Goal: Task Accomplishment & Management: Use online tool/utility

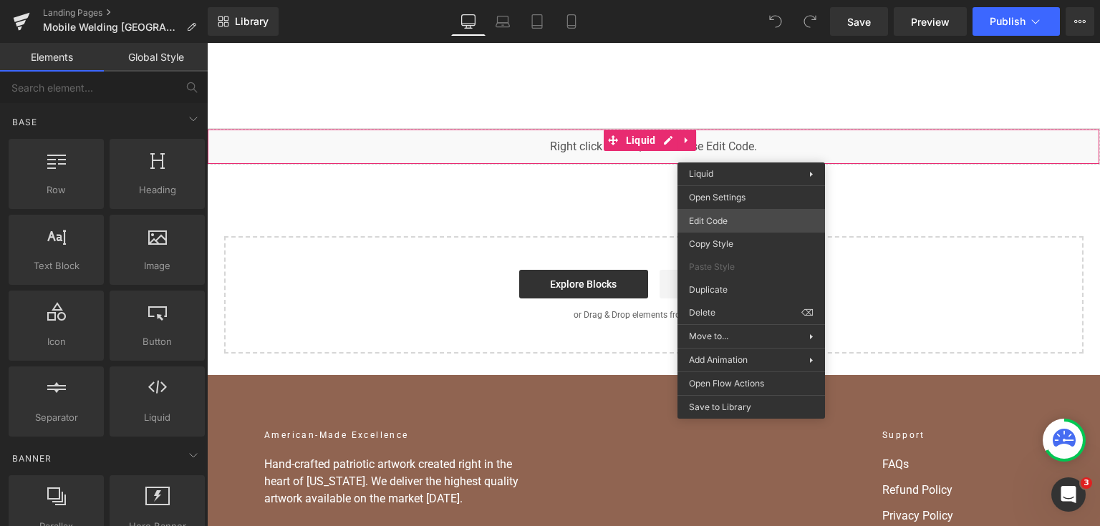
click at [716, 0] on div "You are previewing how the will restyle your page. You can not edit Elements in…" at bounding box center [550, 0] width 1100 height 0
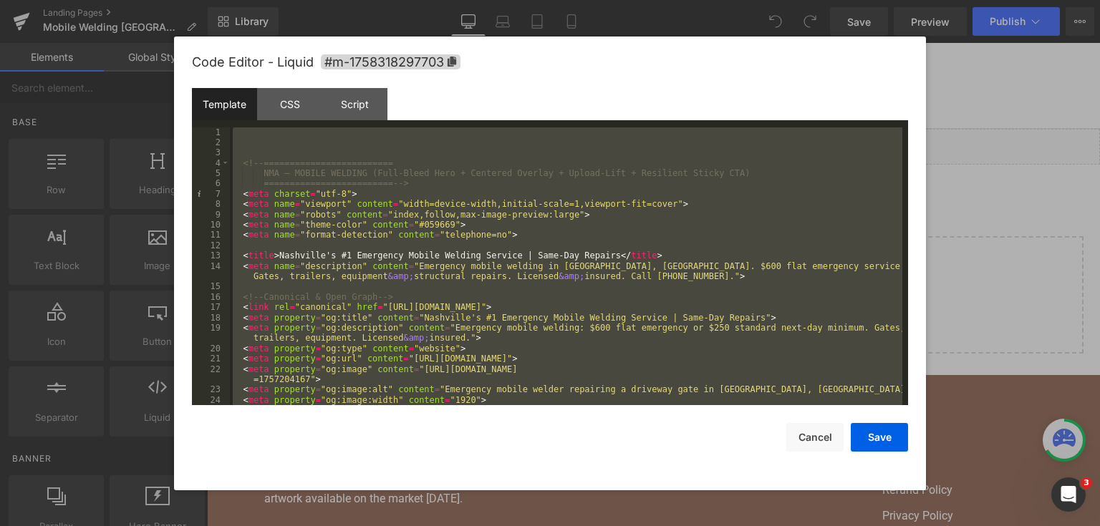
drag, startPoint x: 1096, startPoint y: 183, endPoint x: 888, endPoint y: 140, distance: 212.1
click at [1096, 183] on div at bounding box center [550, 263] width 1100 height 526
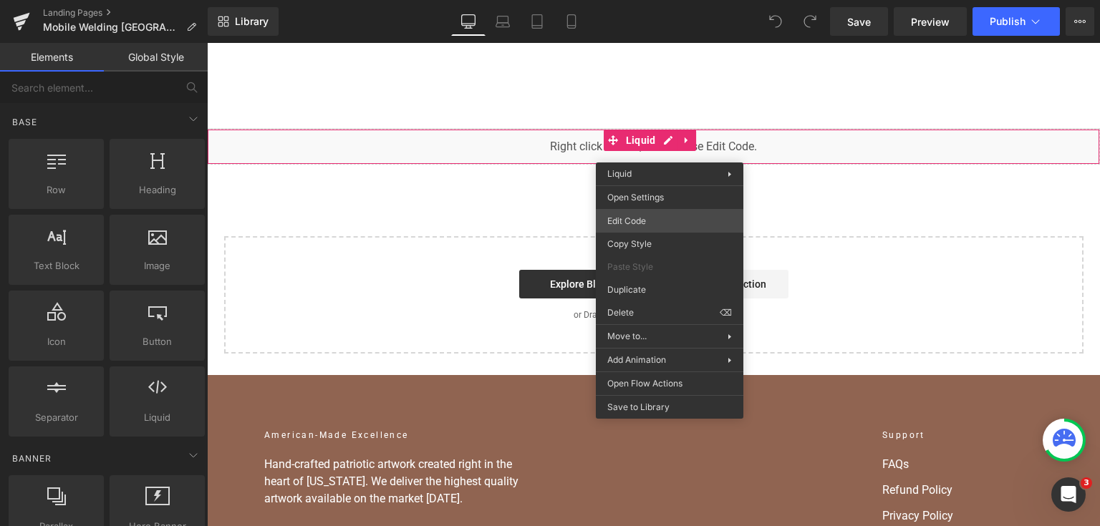
click at [654, 0] on div "You are previewing how the will restyle your page. You can not edit Elements in…" at bounding box center [550, 0] width 1100 height 0
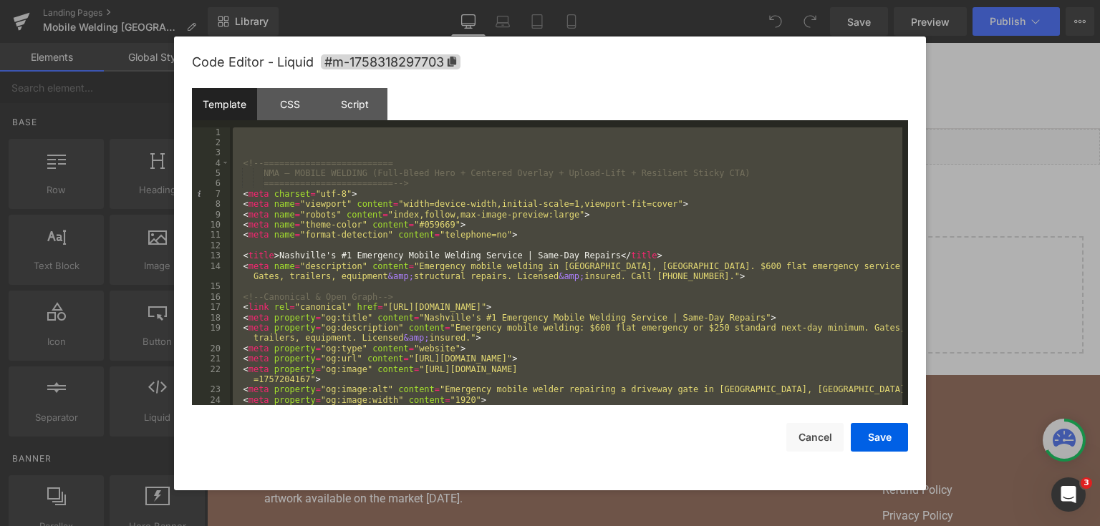
paste textarea
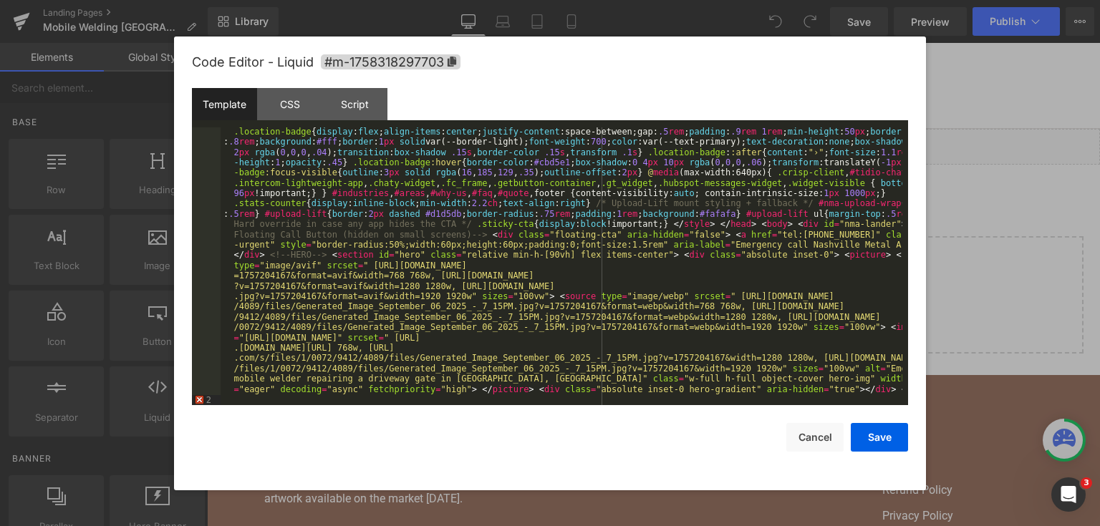
scroll to position [1433, 0]
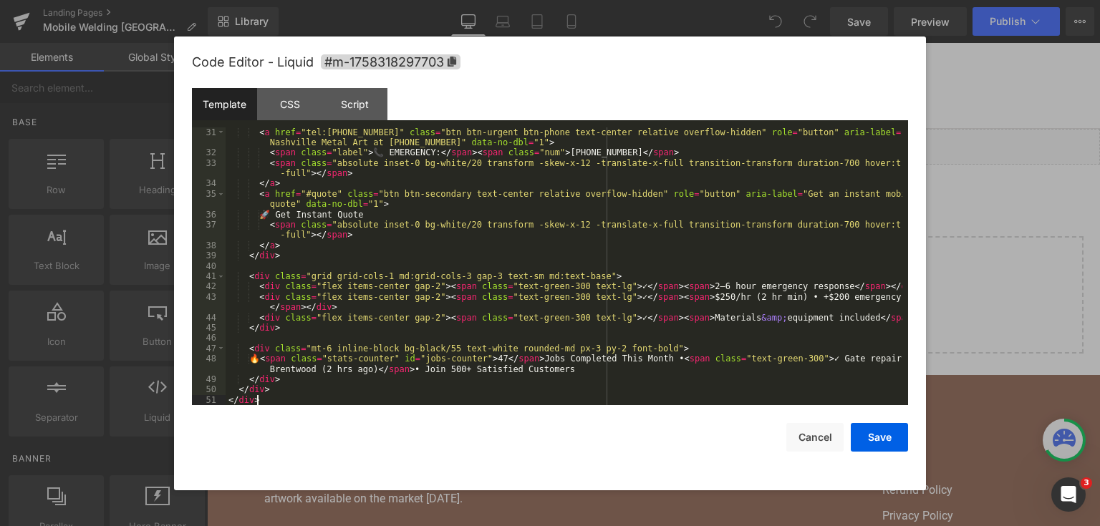
click at [274, 404] on div "< a href = "tel:[PHONE_NUMBER]" class = "btn btn-urgent btn-phone text-center r…" at bounding box center [564, 281] width 677 height 309
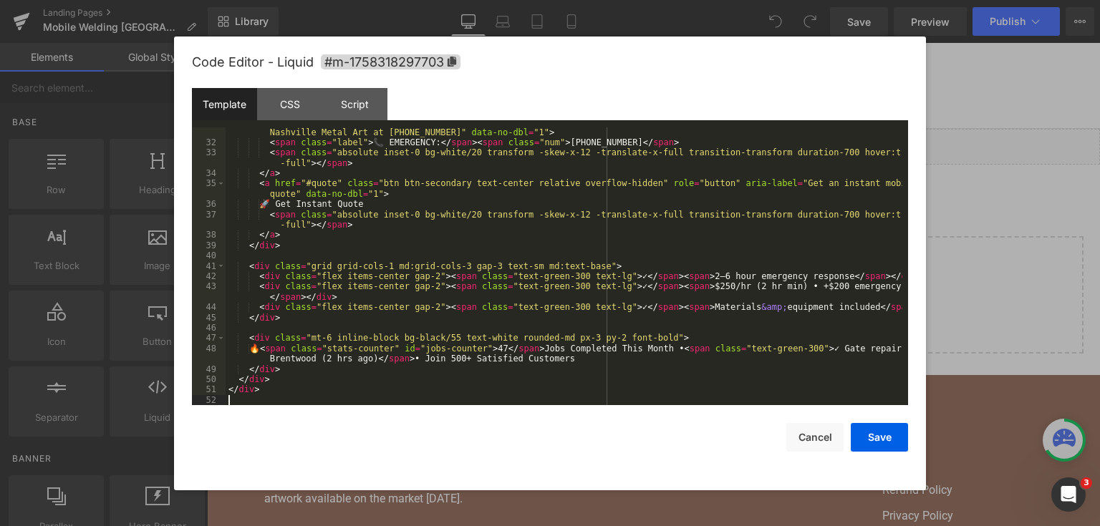
paste textarea
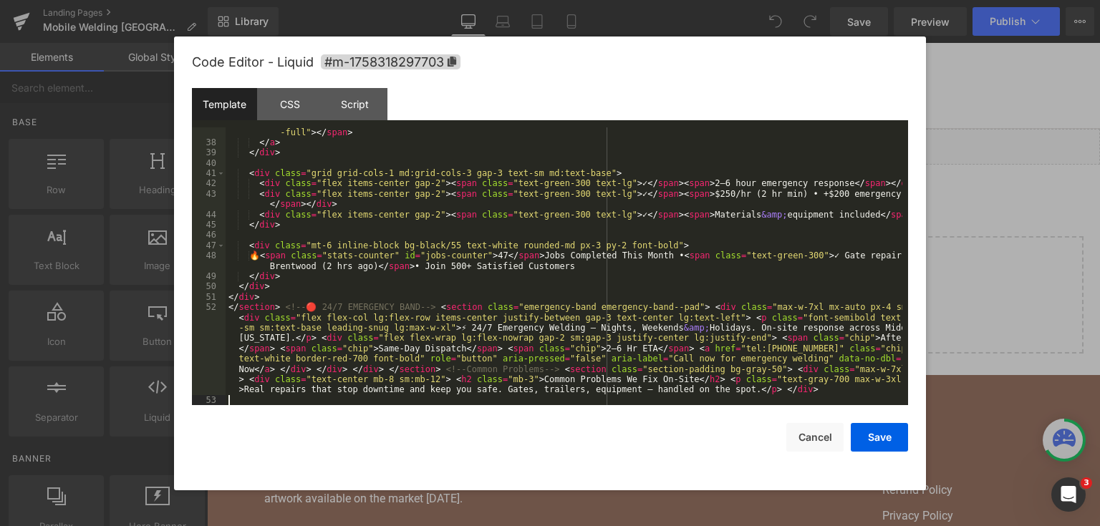
scroll to position [1536, 0]
paste textarea
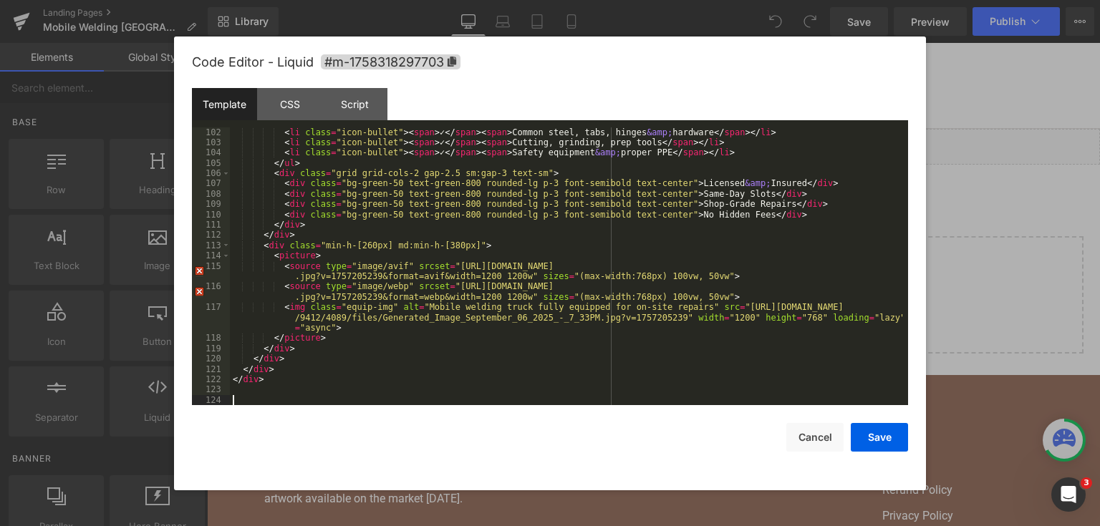
scroll to position [2403, 0]
paste textarea
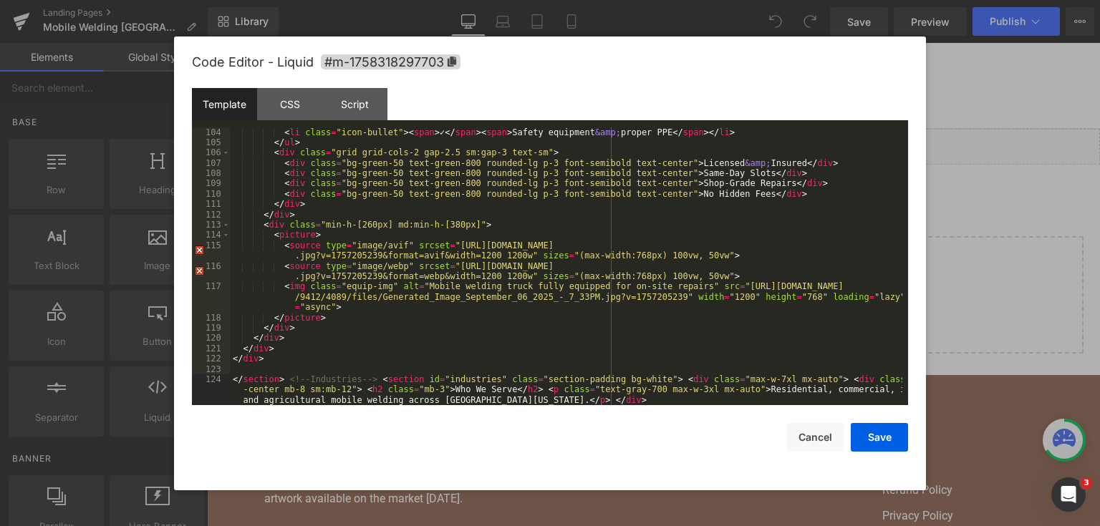
scroll to position [2434, 0]
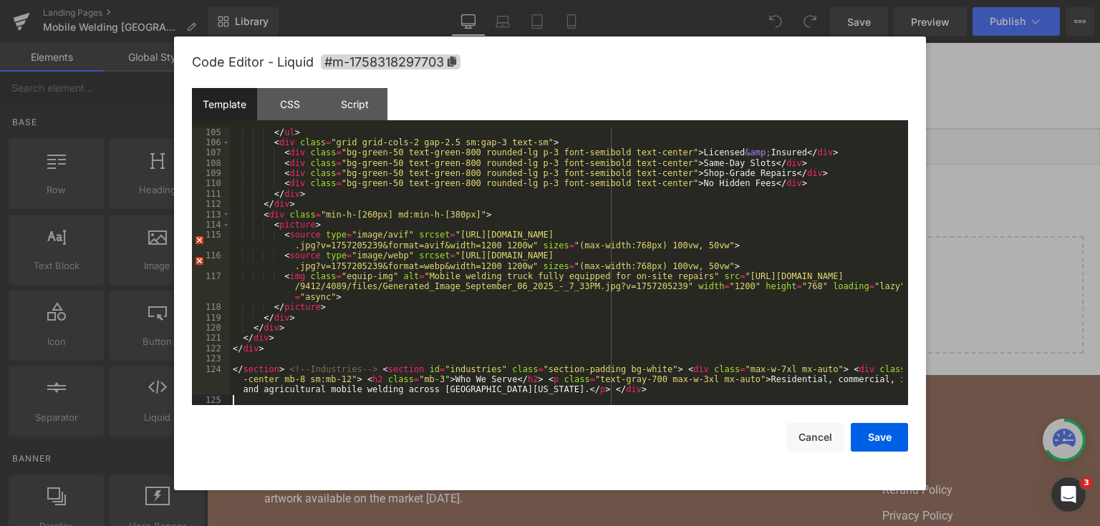
paste textarea
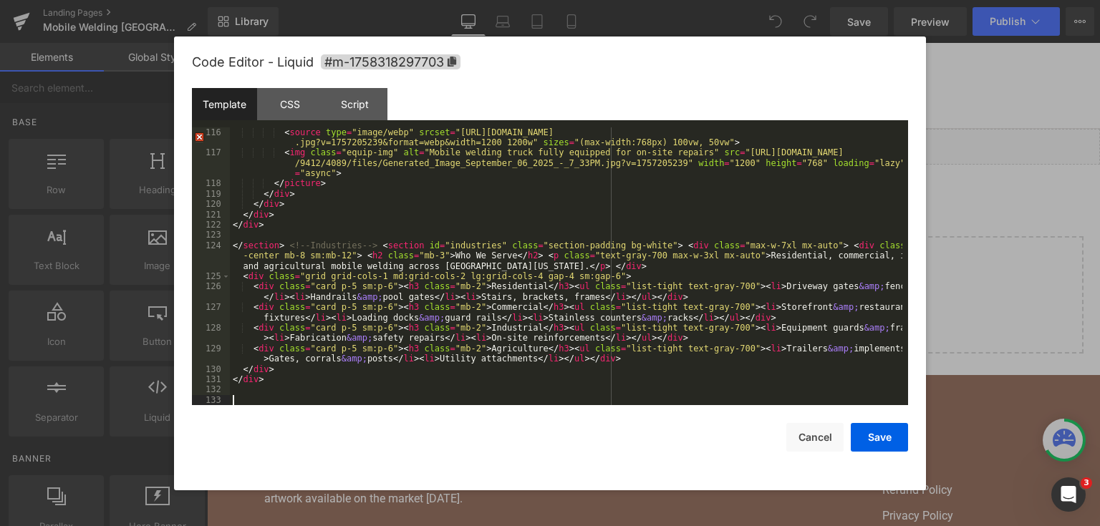
scroll to position [2558, 0]
paste textarea
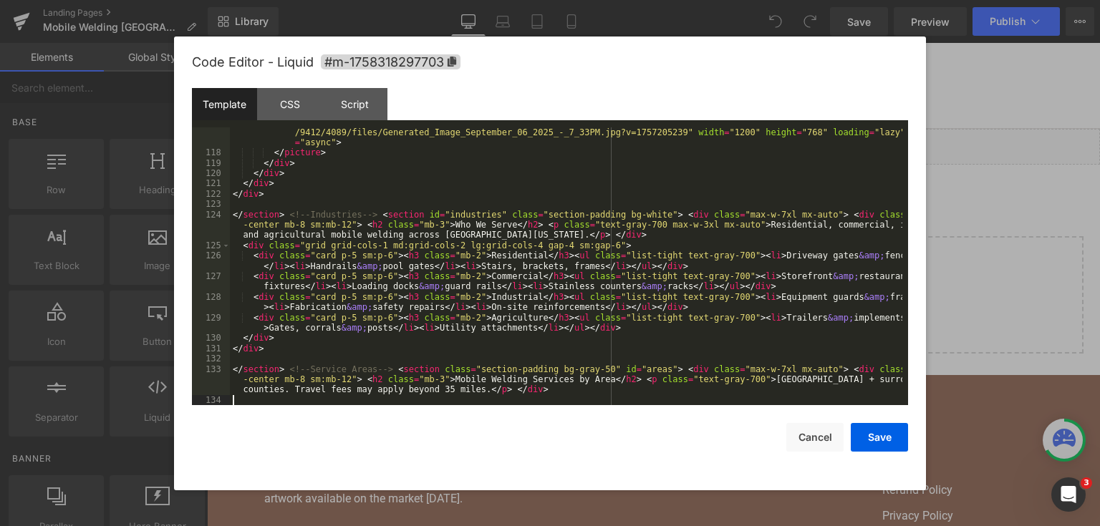
scroll to position [2599, 0]
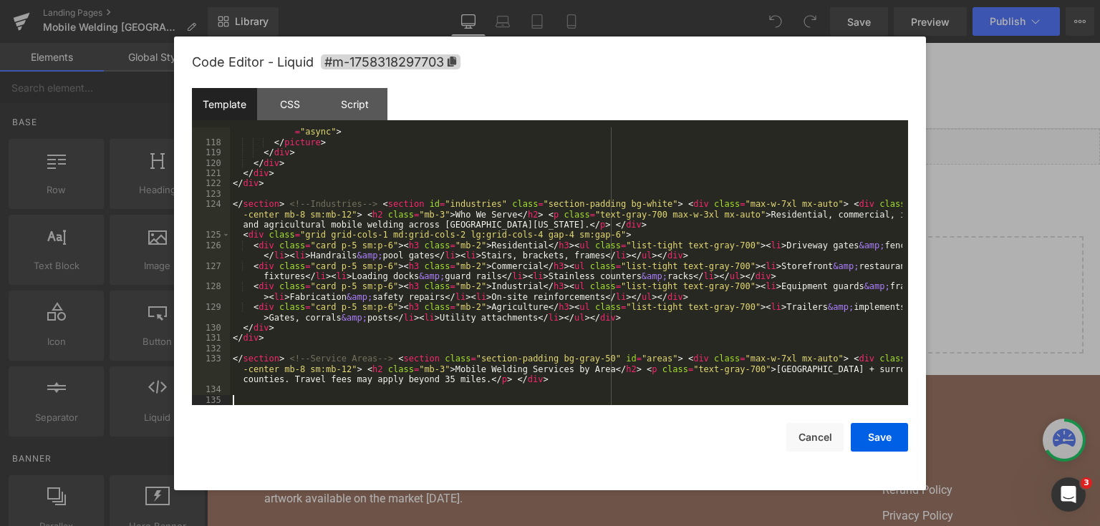
paste textarea
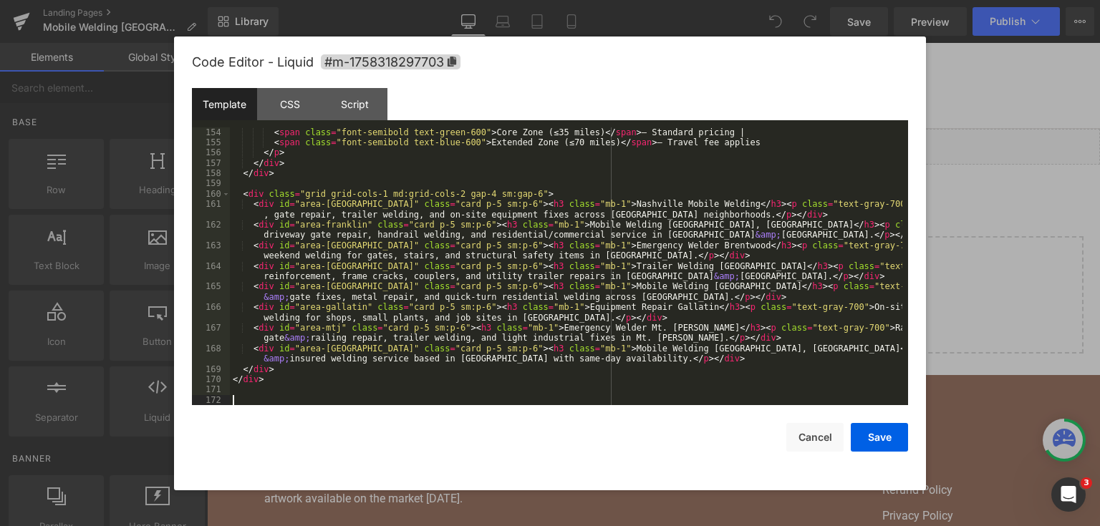
scroll to position [3104, 0]
paste textarea
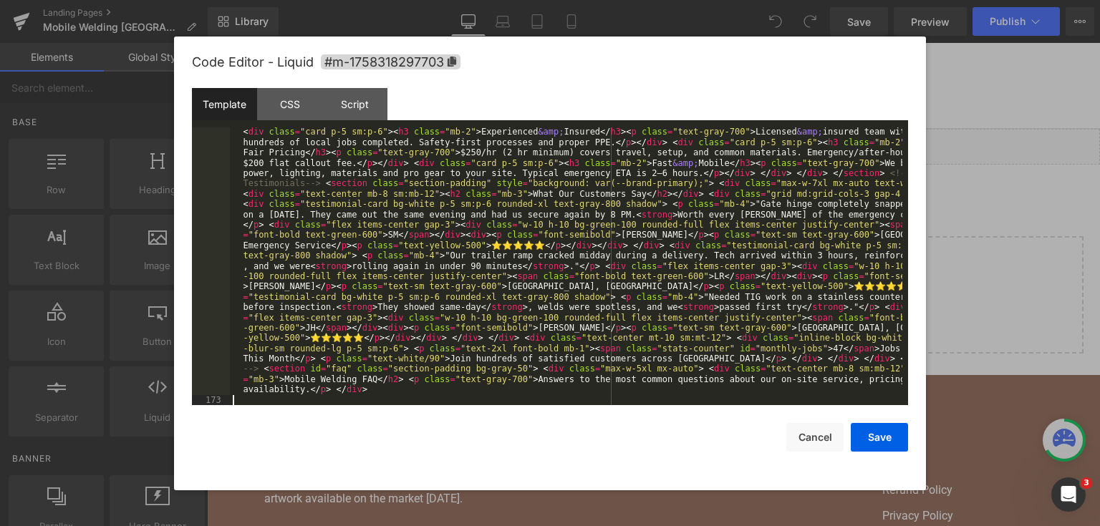
scroll to position [3414, 0]
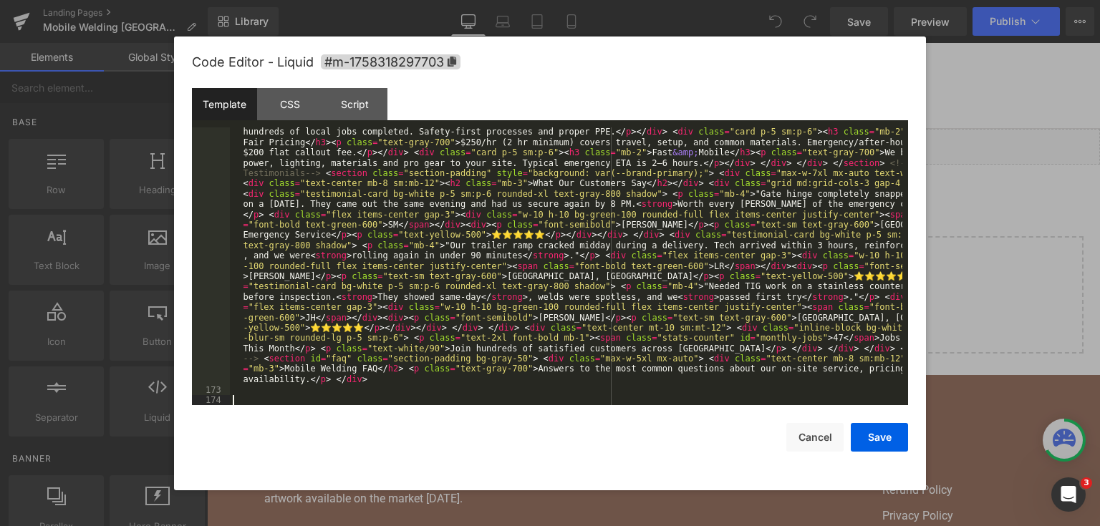
paste textarea
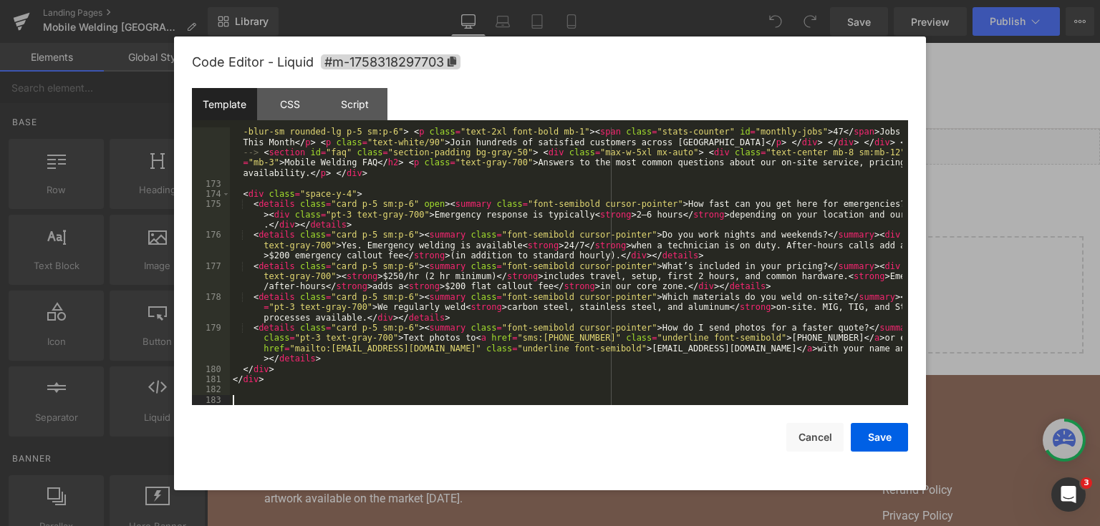
scroll to position [3620, 0]
paste textarea
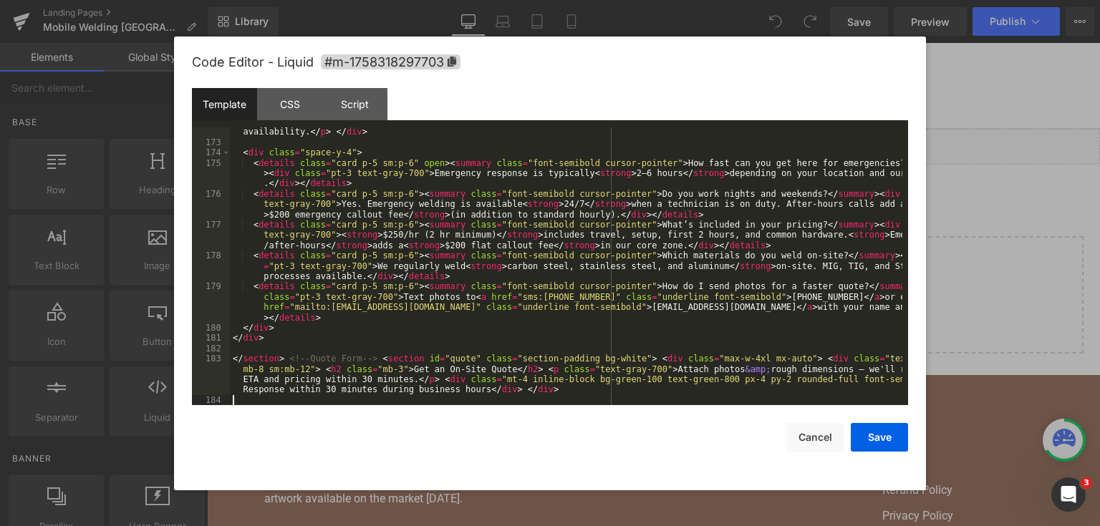
scroll to position [3672, 0]
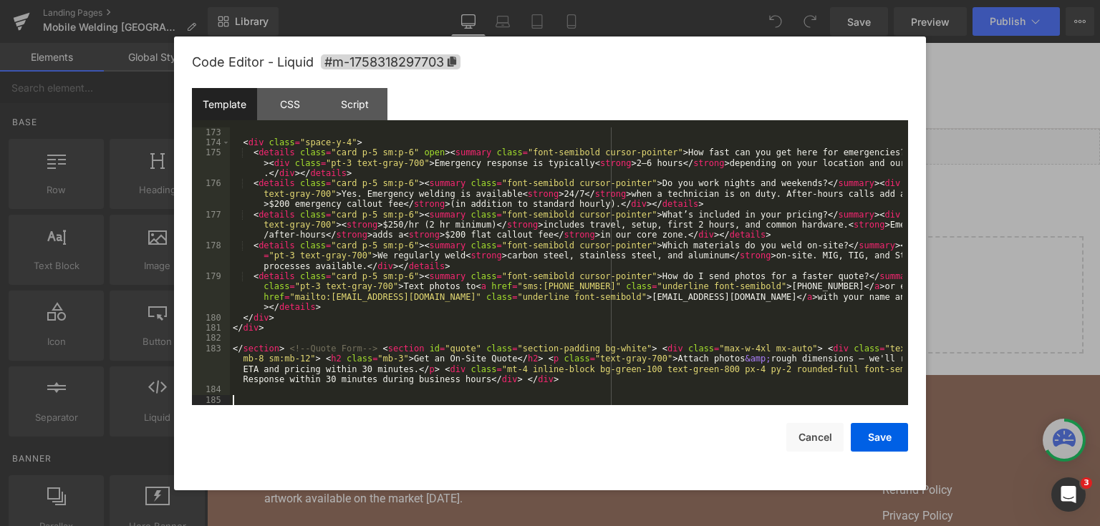
paste textarea
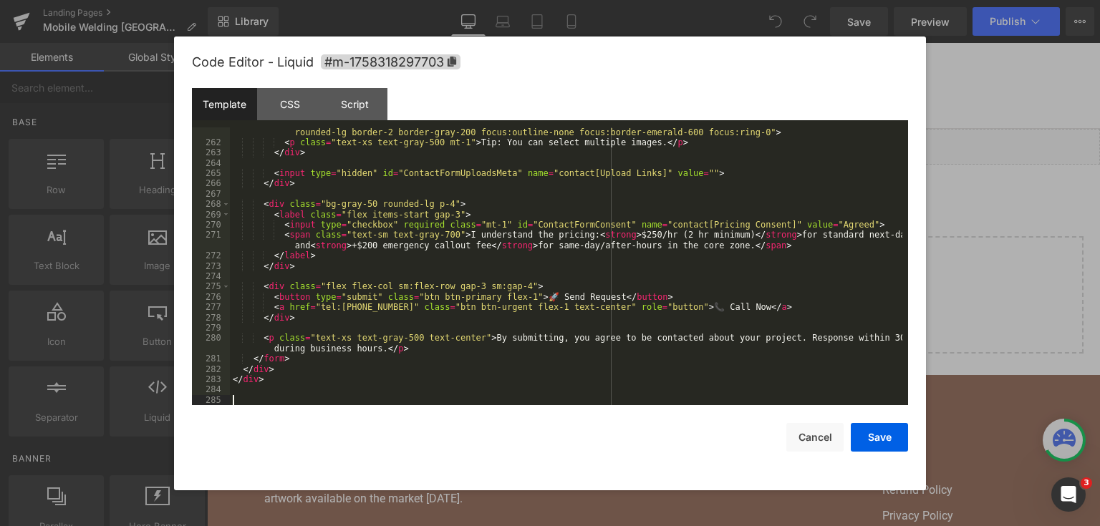
scroll to position [4837, 0]
paste textarea
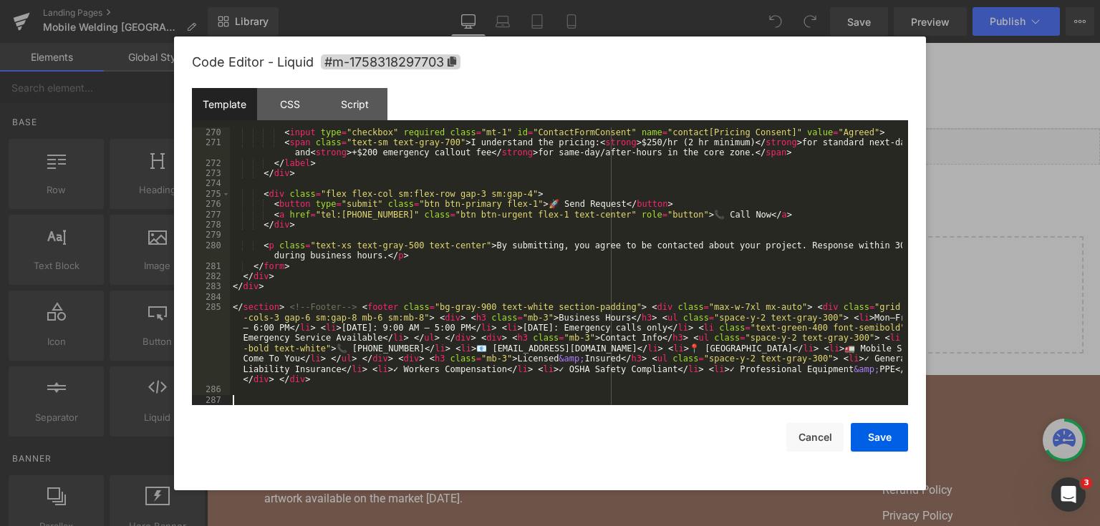
scroll to position [4930, 0]
paste textarea
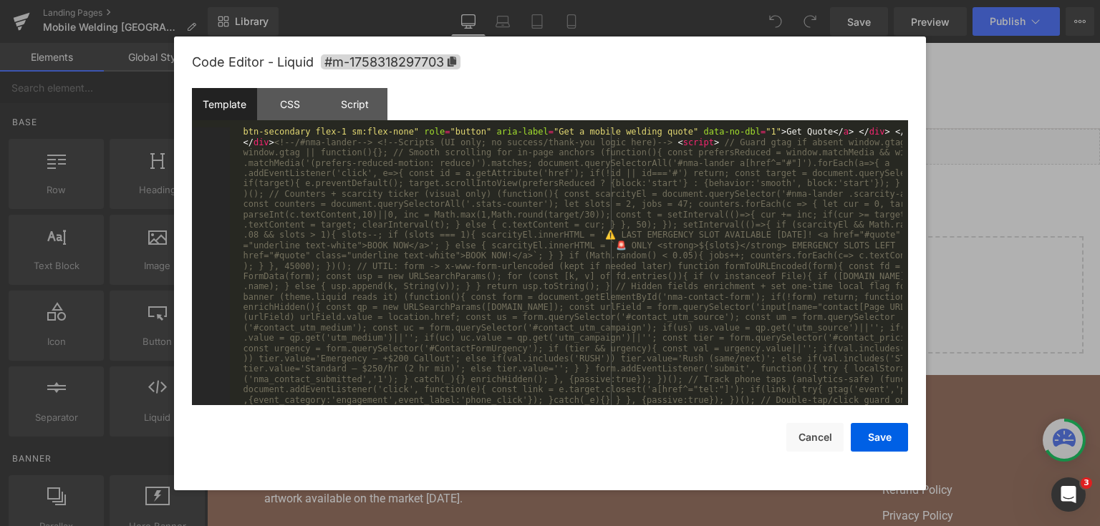
scroll to position [5229, 0]
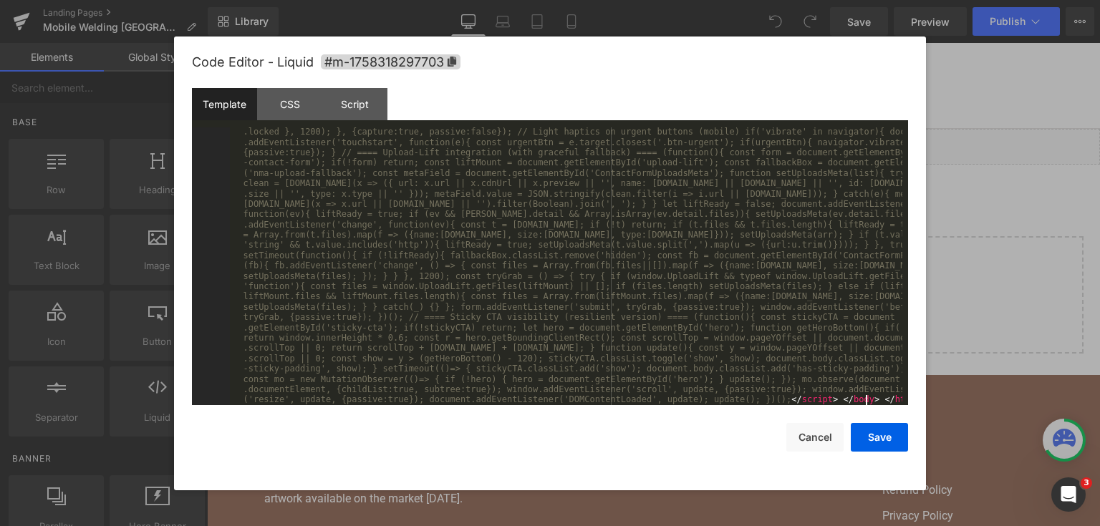
scroll to position [5631, 0]
drag, startPoint x: 867, startPoint y: 432, endPoint x: 662, endPoint y: 367, distance: 214.8
click at [867, 432] on button "Save" at bounding box center [879, 437] width 57 height 29
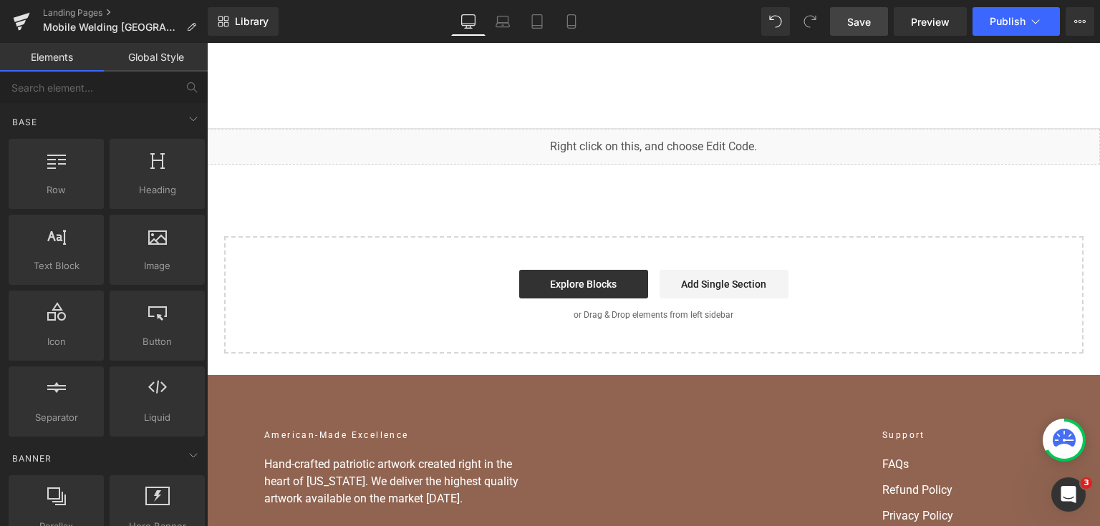
click at [882, 24] on link "Save" at bounding box center [859, 21] width 58 height 29
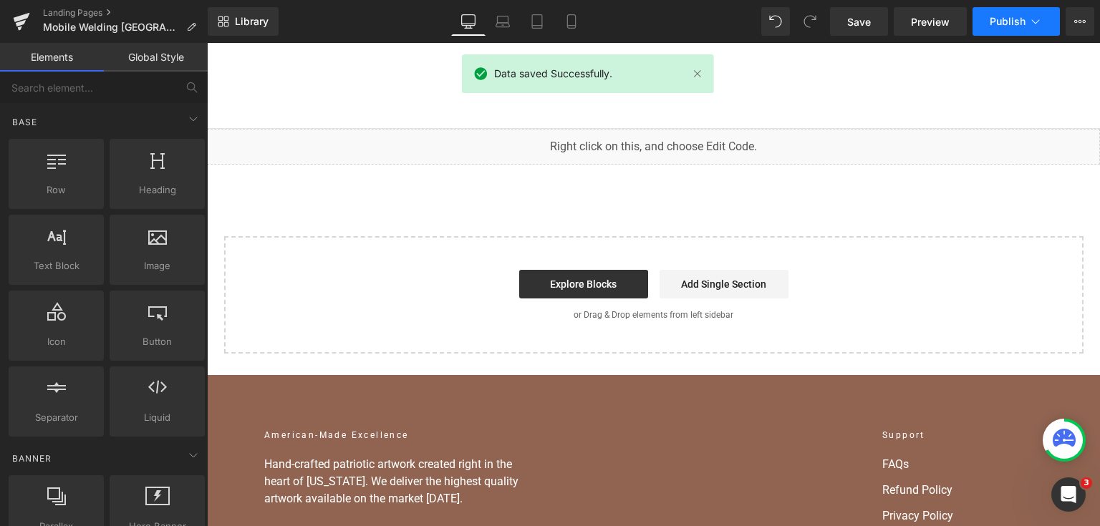
click at [1010, 25] on span "Publish" at bounding box center [1008, 21] width 36 height 11
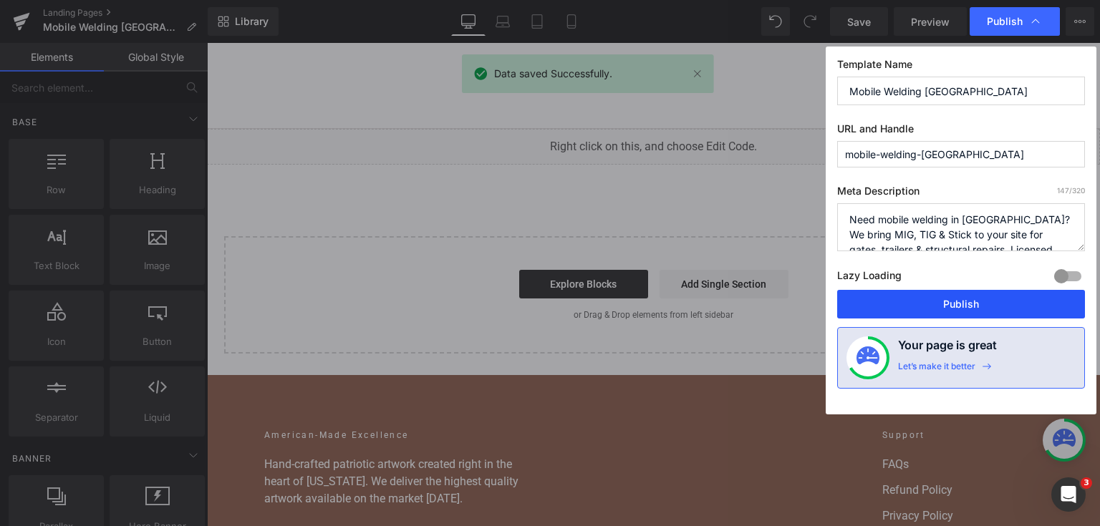
click at [988, 307] on button "Publish" at bounding box center [961, 304] width 248 height 29
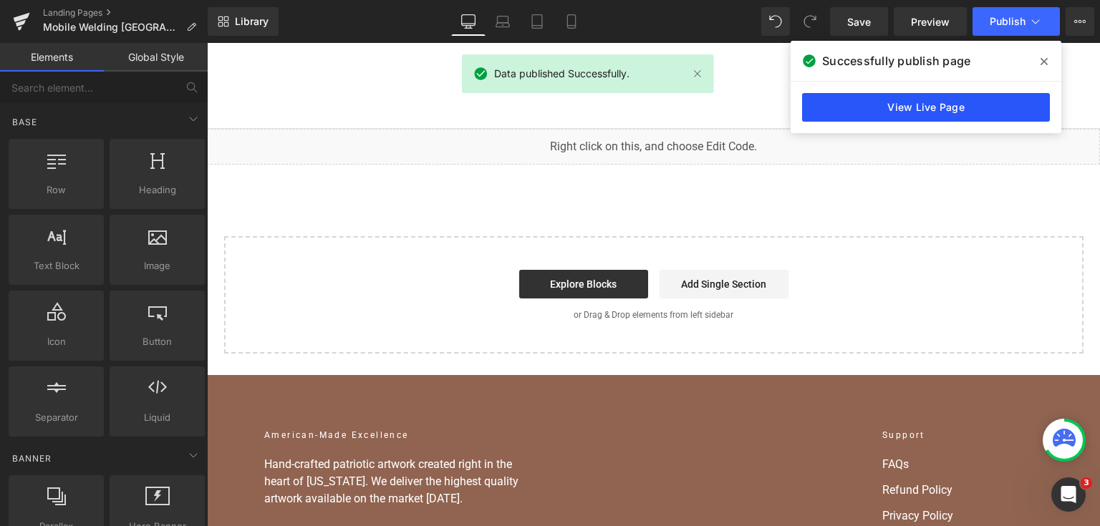
click at [920, 115] on link "View Live Page" at bounding box center [926, 107] width 248 height 29
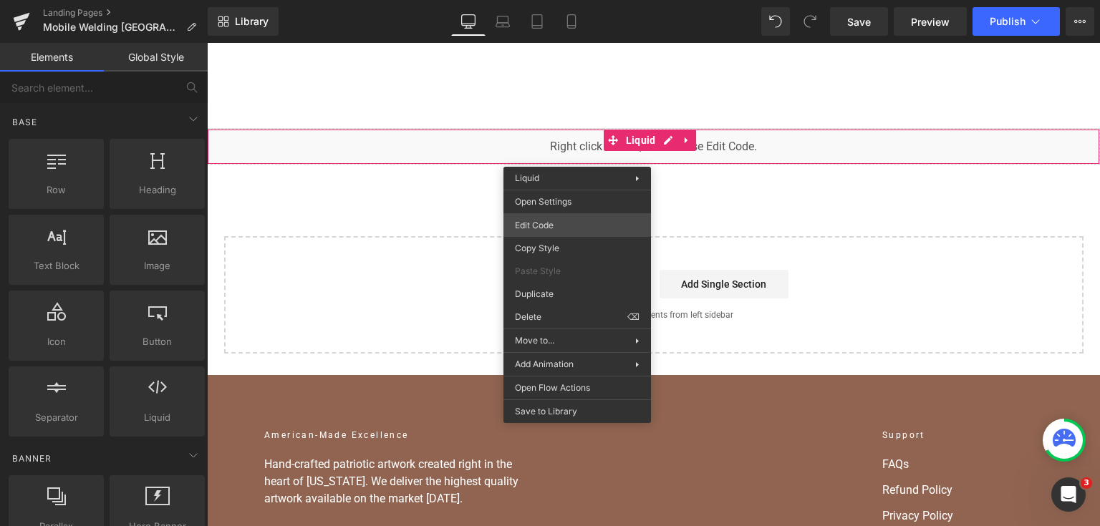
click at [565, 0] on div "You are previewing how the will restyle your page. You can not edit Elements in…" at bounding box center [550, 0] width 1100 height 0
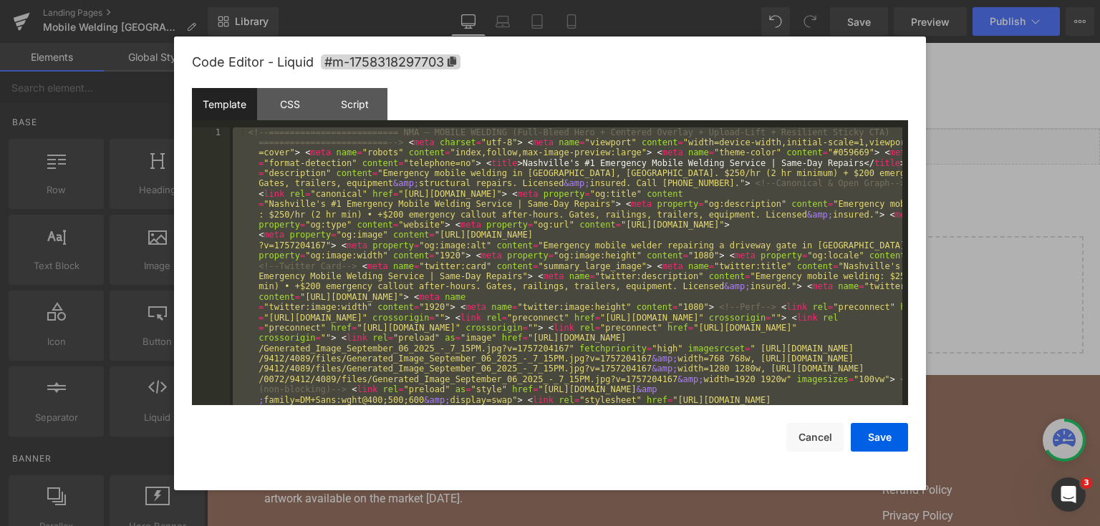
click at [973, 257] on div at bounding box center [550, 263] width 1100 height 526
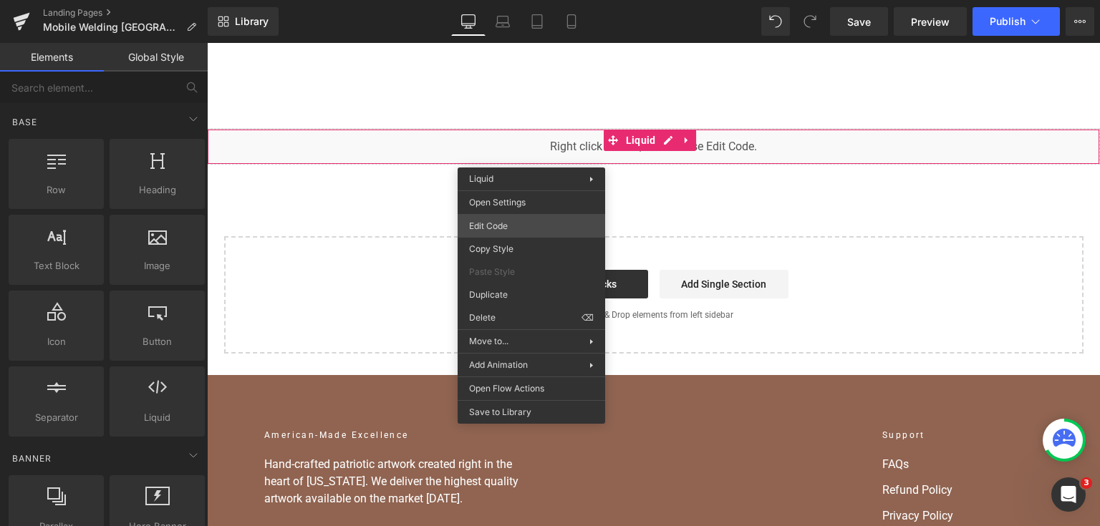
click at [496, 0] on div "You are previewing how the will restyle your page. You can not edit Elements in…" at bounding box center [550, 0] width 1100 height 0
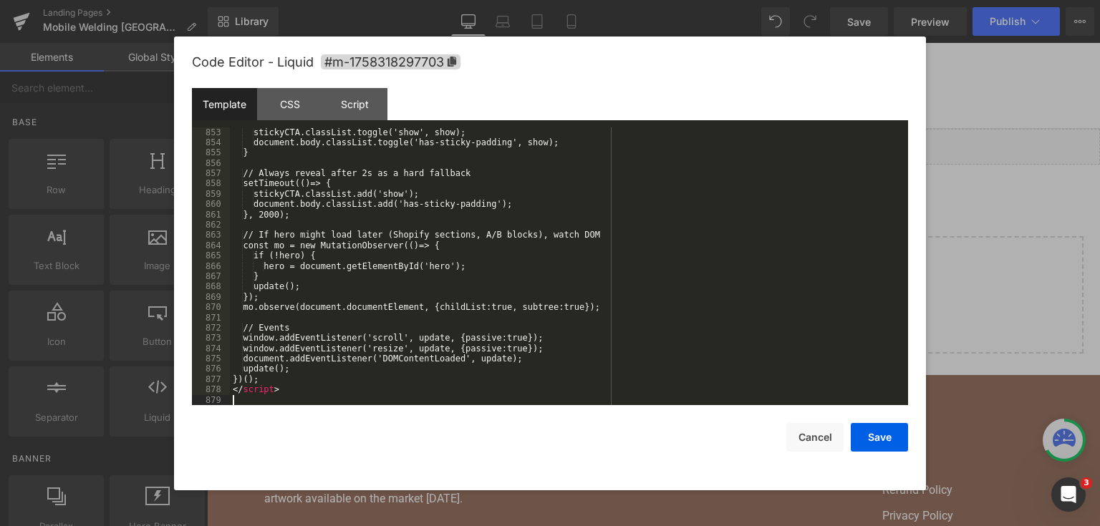
scroll to position [10169, 0]
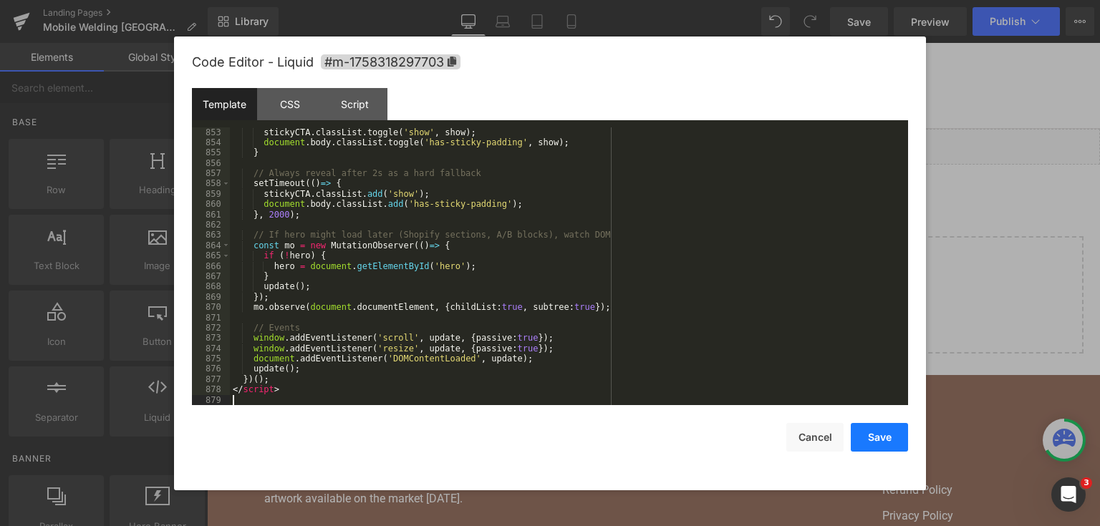
click at [879, 443] on button "Save" at bounding box center [879, 437] width 57 height 29
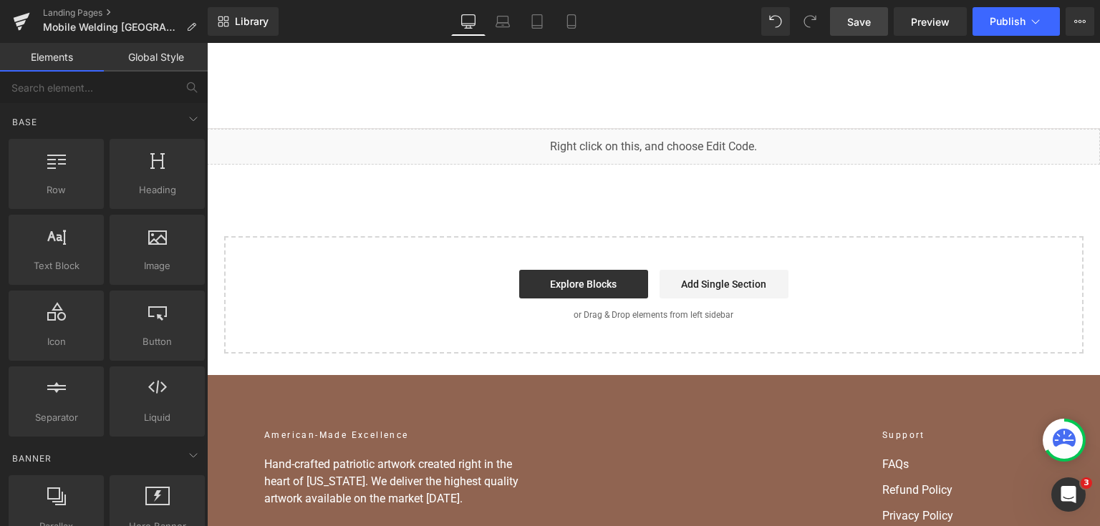
click at [860, 32] on link "Save" at bounding box center [859, 21] width 58 height 29
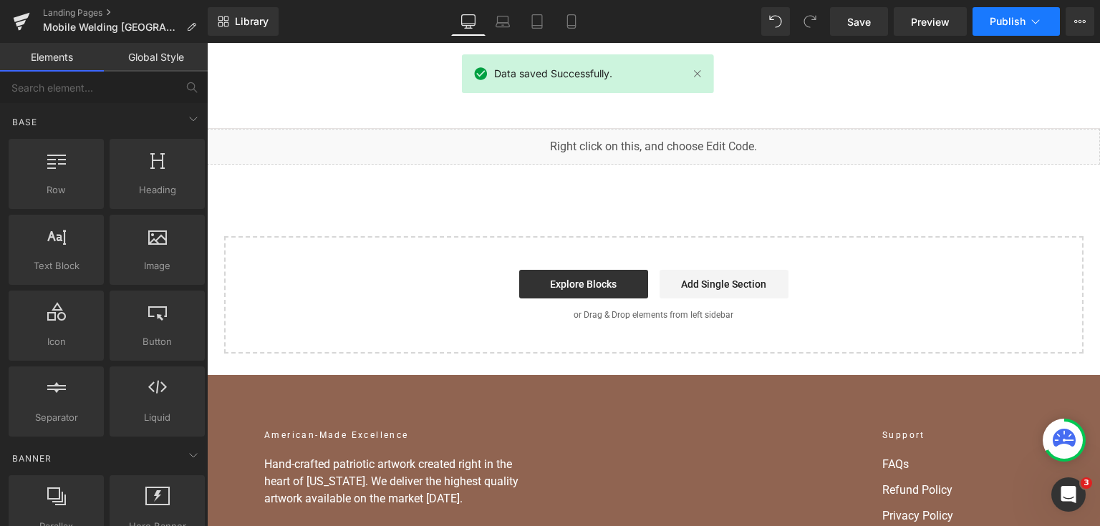
click at [986, 24] on button "Publish" at bounding box center [1016, 21] width 87 height 29
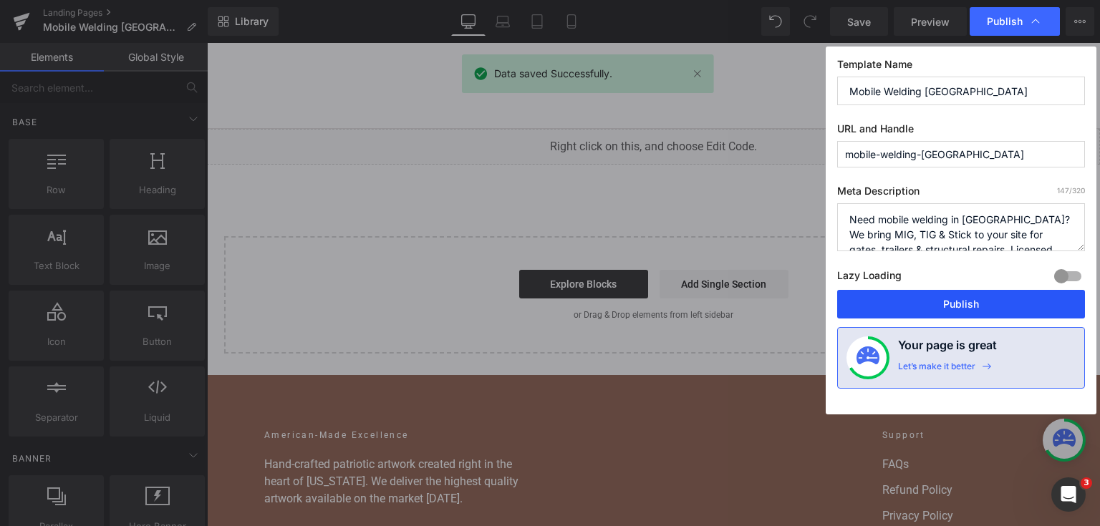
click at [948, 304] on button "Publish" at bounding box center [961, 304] width 248 height 29
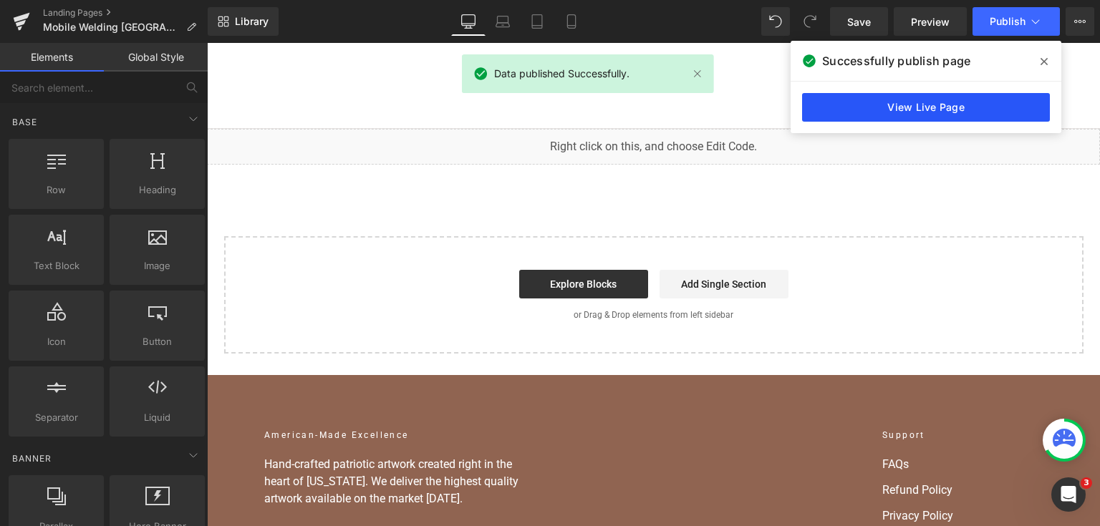
click at [893, 103] on link "View Live Page" at bounding box center [926, 107] width 248 height 29
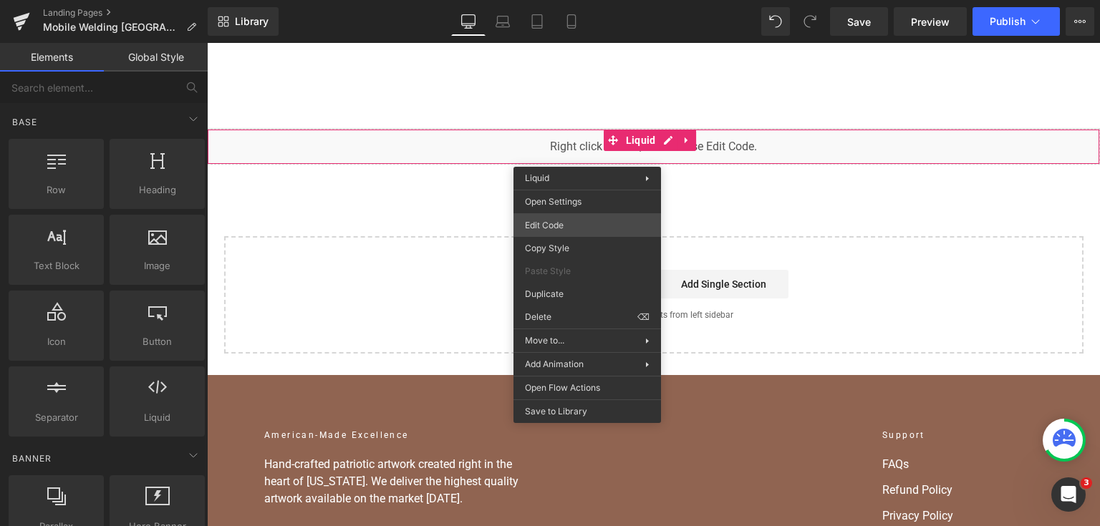
click at [577, 0] on div "You are previewing how the will restyle your page. You can not edit Elements in…" at bounding box center [550, 0] width 1100 height 0
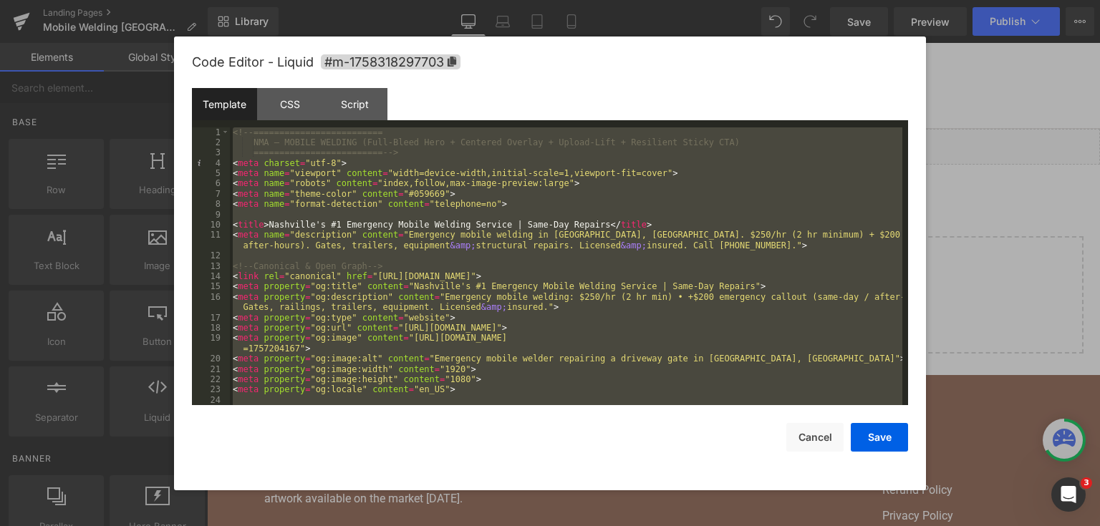
scroll to position [10798, 0]
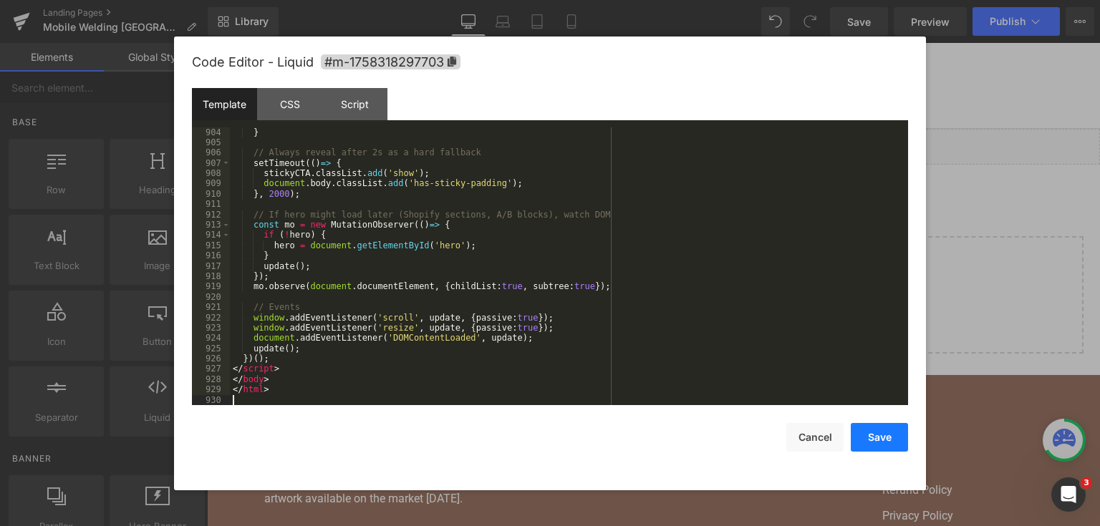
drag, startPoint x: 867, startPoint y: 434, endPoint x: 707, endPoint y: 178, distance: 301.9
click at [867, 434] on button "Save" at bounding box center [879, 437] width 57 height 29
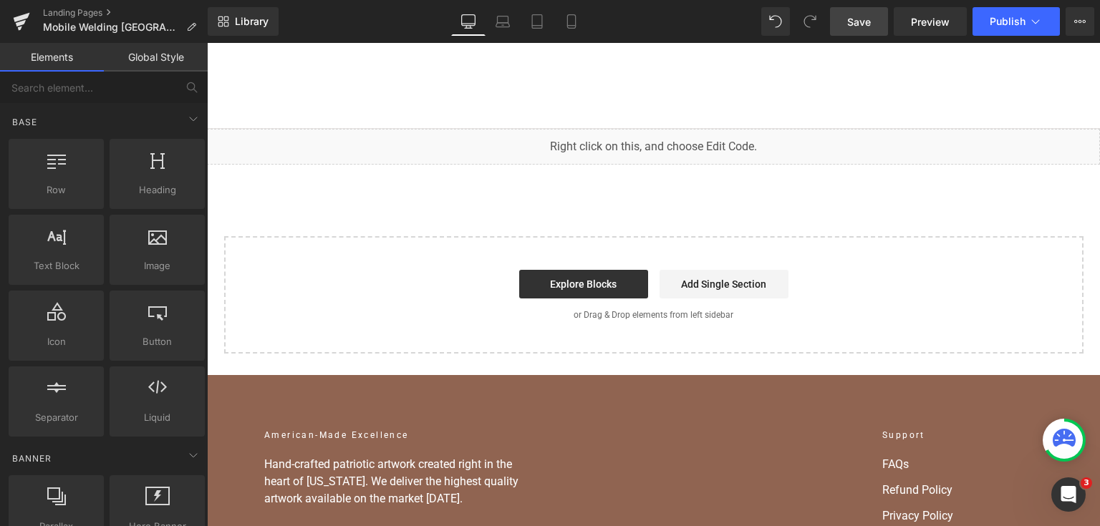
click at [870, 27] on span "Save" at bounding box center [859, 21] width 24 height 15
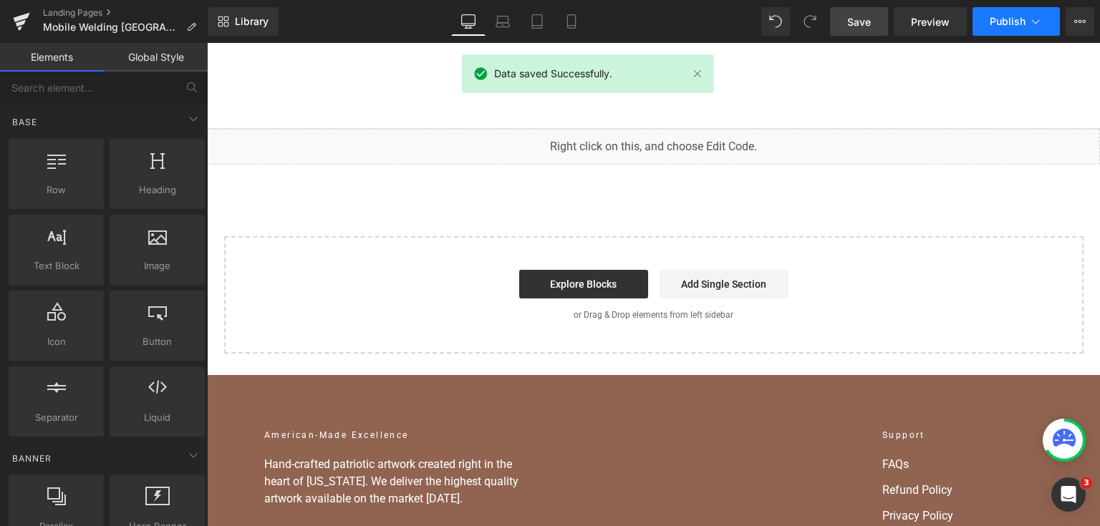
click at [1029, 25] on icon at bounding box center [1036, 21] width 14 height 14
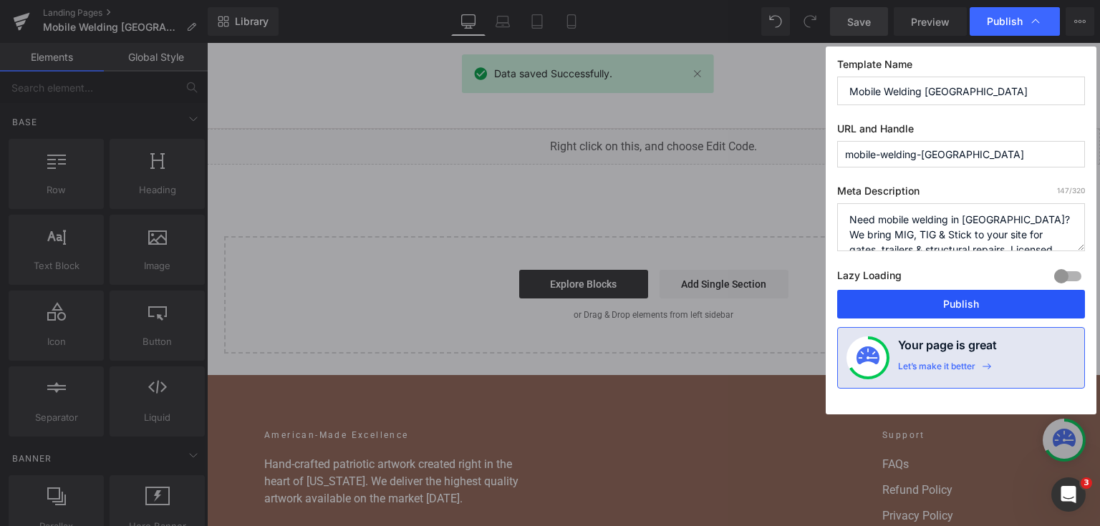
click at [894, 314] on button "Publish" at bounding box center [961, 304] width 248 height 29
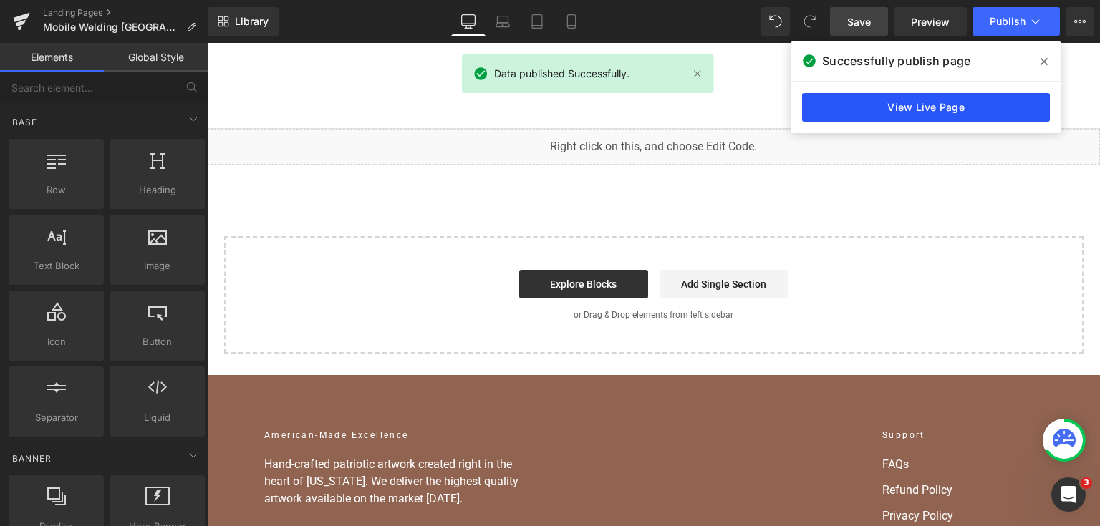
click at [846, 104] on link "View Live Page" at bounding box center [926, 107] width 248 height 29
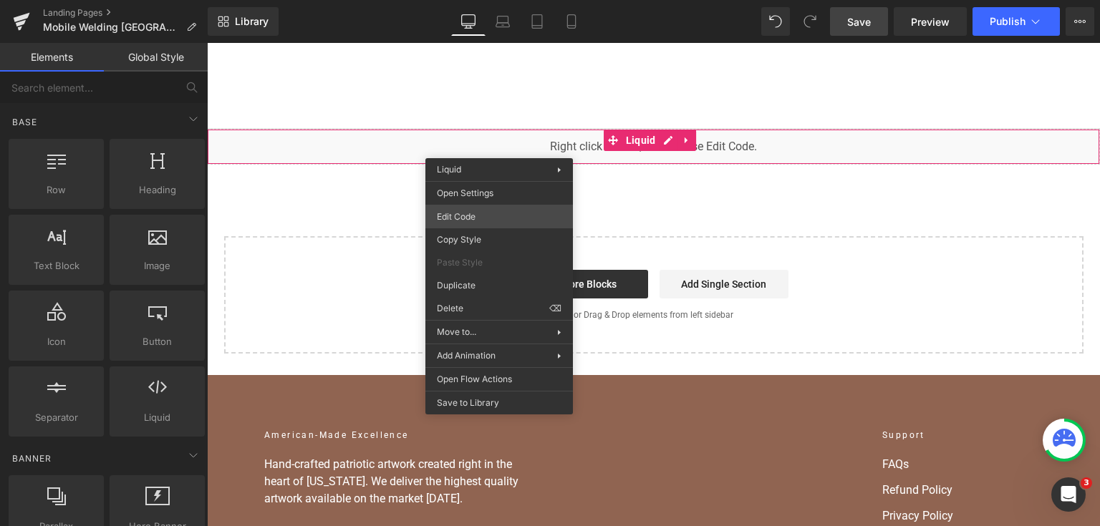
click at [499, 0] on div "You are previewing how the will restyle your page. You can not edit Elements in…" at bounding box center [550, 0] width 1100 height 0
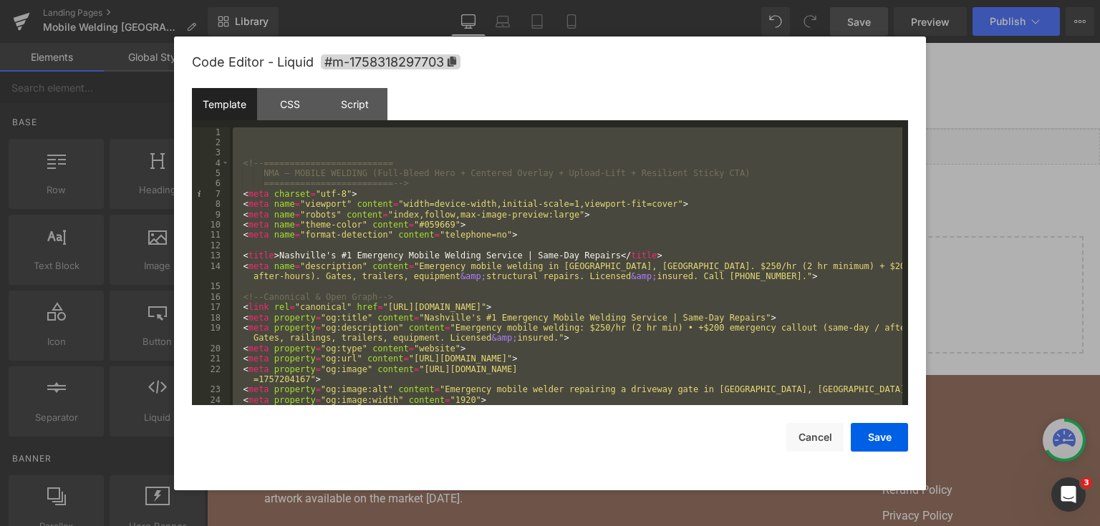
click at [953, 239] on div at bounding box center [550, 263] width 1100 height 526
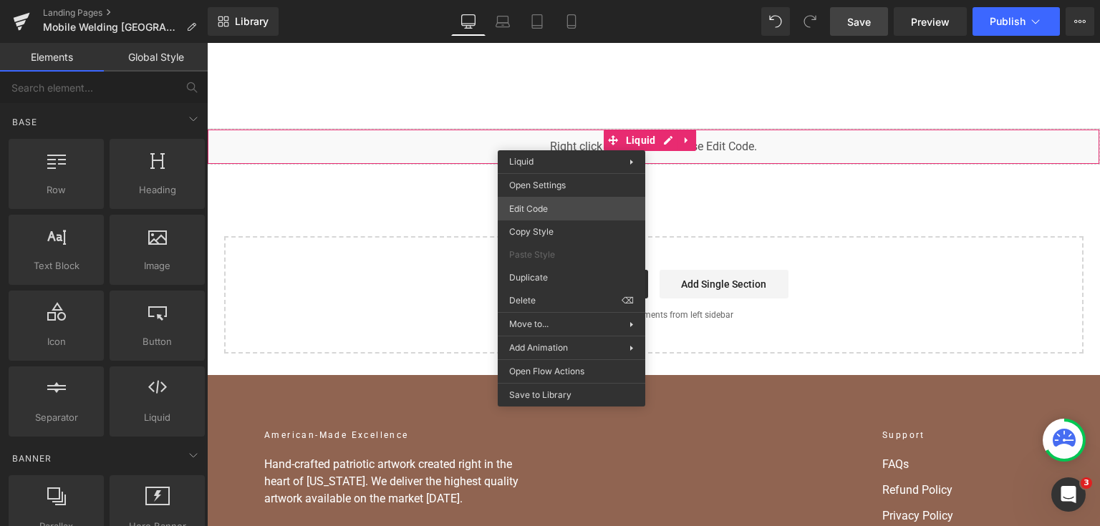
click at [570, 0] on div "You are previewing how the will restyle your page. You can not edit Elements in…" at bounding box center [550, 0] width 1100 height 0
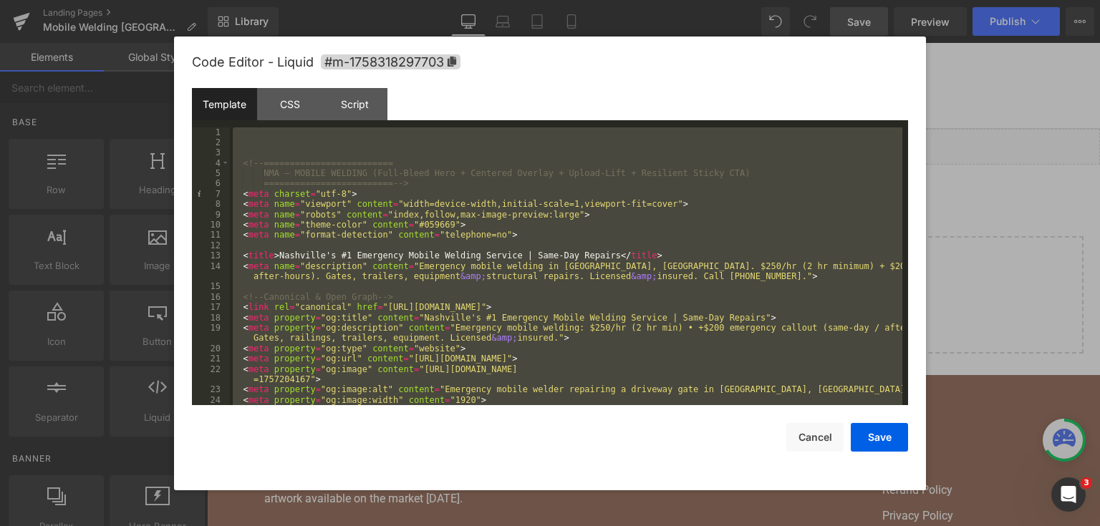
click at [607, 196] on div "<!-- ========================= NMA — MOBILE WELDING (Full-Bleed Hero + Centered…" at bounding box center [566, 266] width 673 height 279
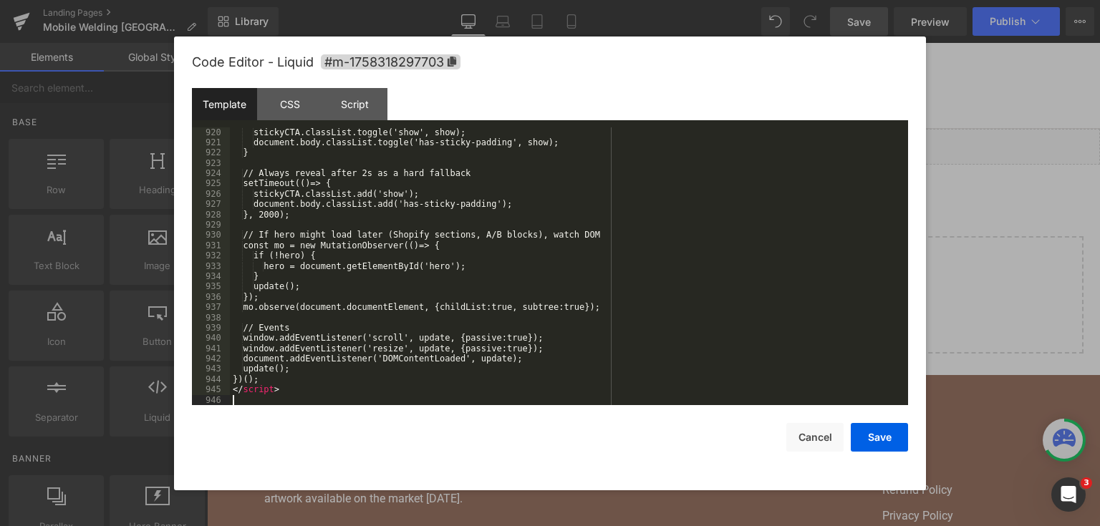
scroll to position [11067, 0]
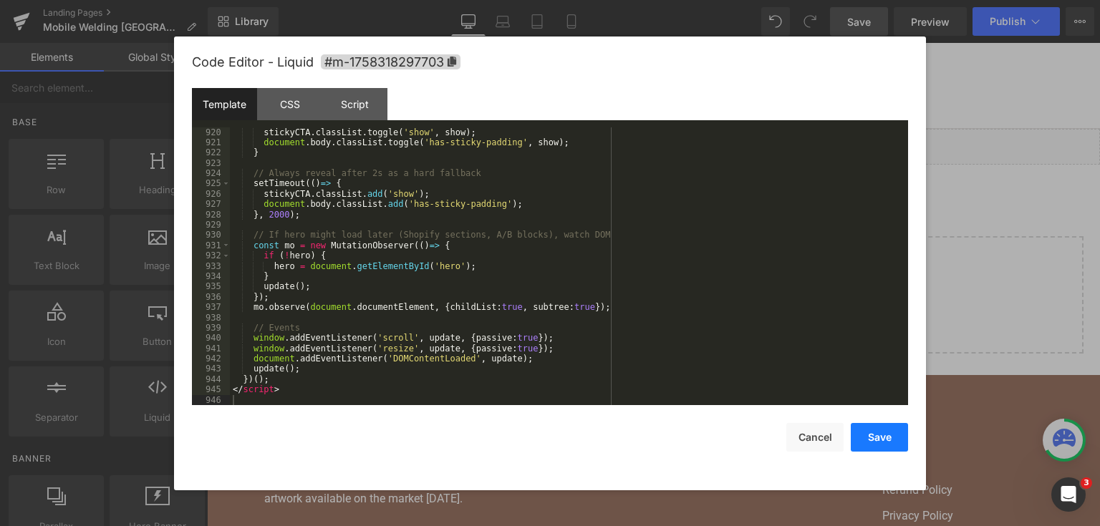
drag, startPoint x: 868, startPoint y: 434, endPoint x: 716, endPoint y: 293, distance: 207.8
click at [868, 434] on button "Save" at bounding box center [879, 437] width 57 height 29
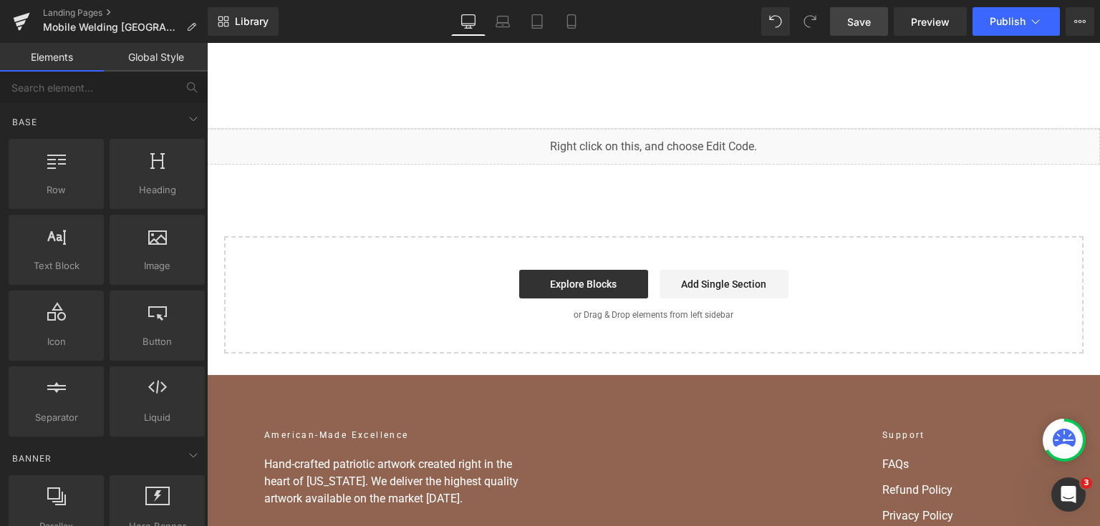
click at [864, 32] on link "Save" at bounding box center [859, 21] width 58 height 29
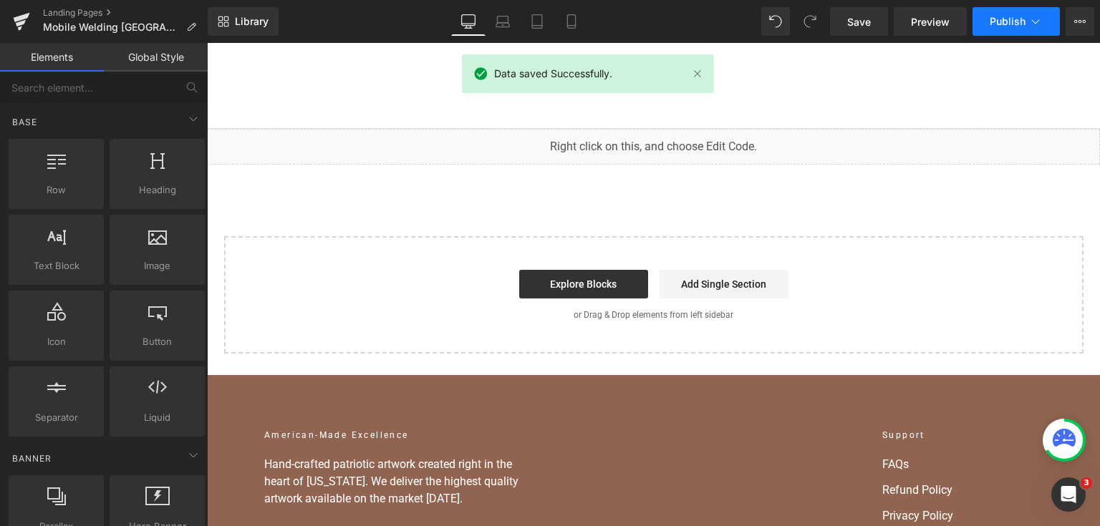
click at [1024, 21] on span "Publish" at bounding box center [1008, 21] width 36 height 11
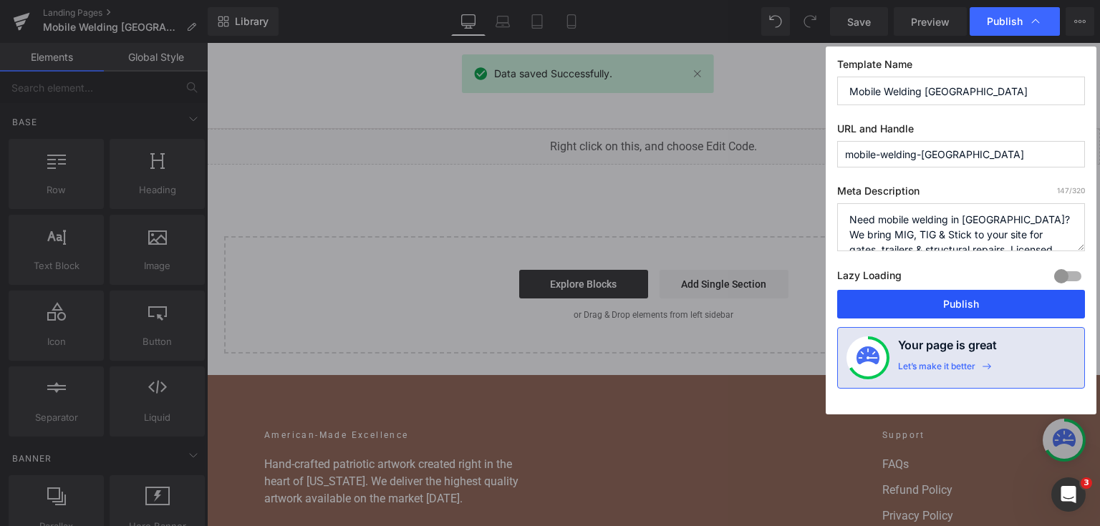
click at [943, 300] on button "Publish" at bounding box center [961, 304] width 248 height 29
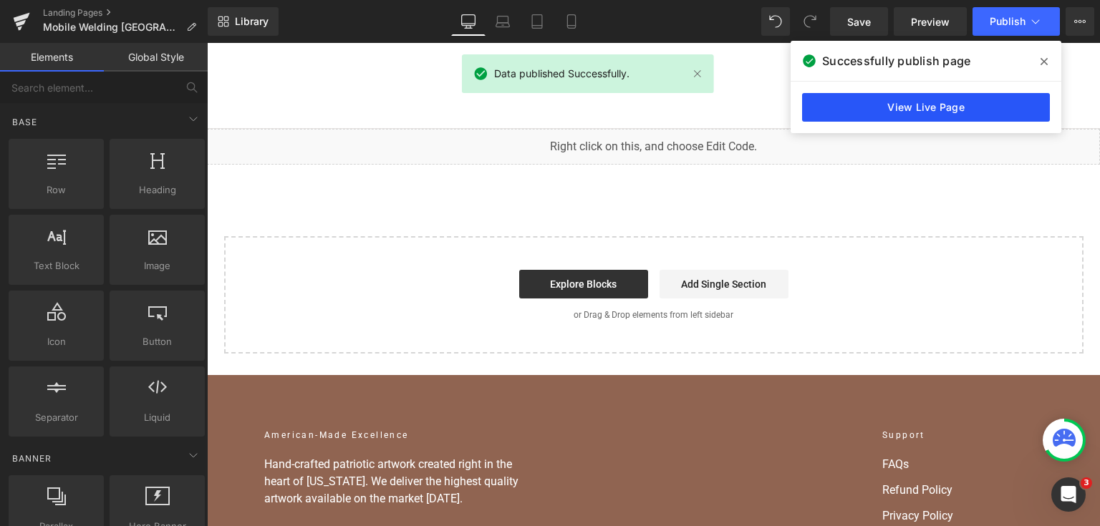
click at [867, 115] on link "View Live Page" at bounding box center [926, 107] width 248 height 29
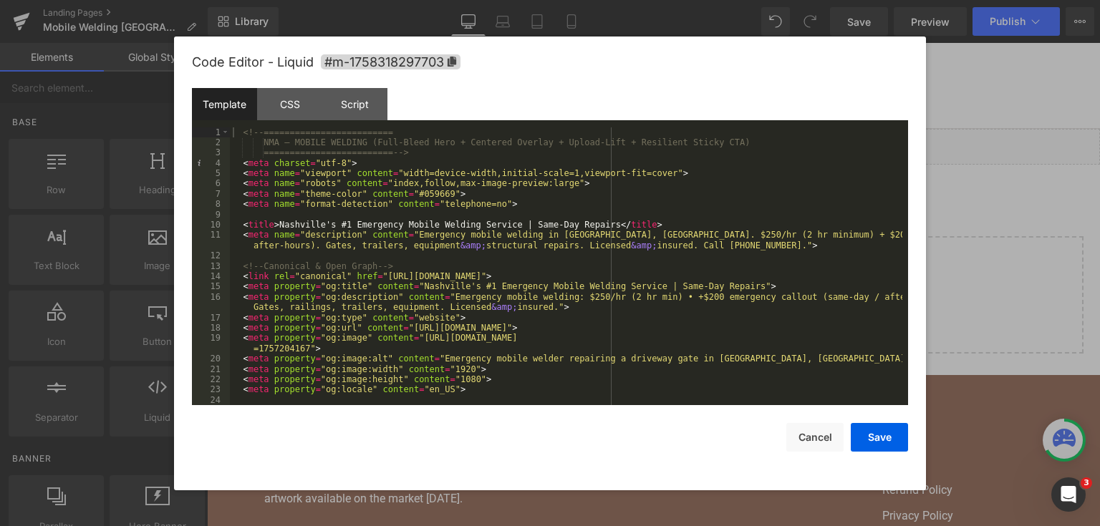
drag, startPoint x: 460, startPoint y: 99, endPoint x: 591, endPoint y: 165, distance: 146.7
click at [591, 165] on div "<!-- ========================= NMA — MOBILE WELDING (Full-Bleed Hero + Centered…" at bounding box center [566, 276] width 673 height 299
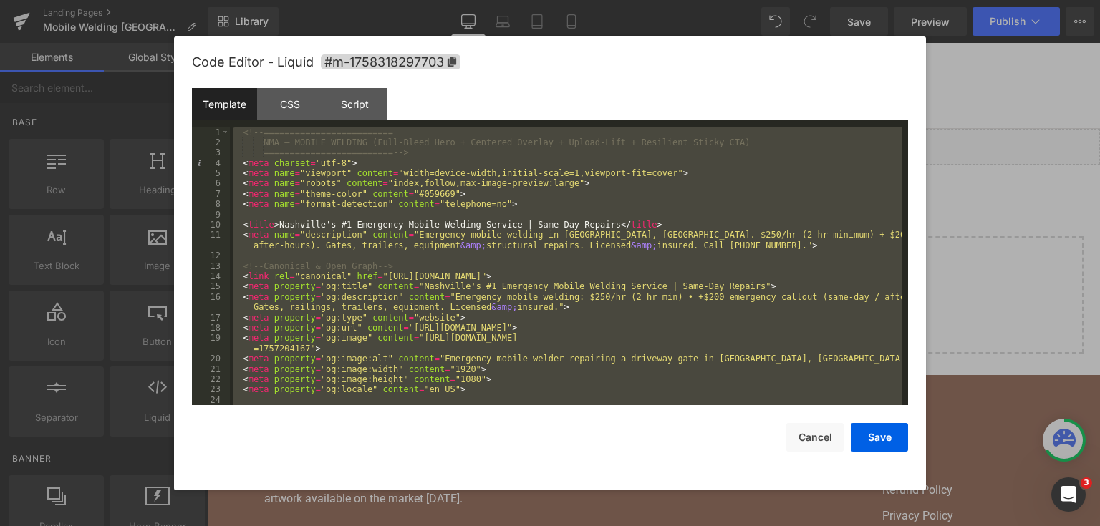
click at [955, 226] on div at bounding box center [550, 263] width 1100 height 526
